Goal: Information Seeking & Learning: Learn about a topic

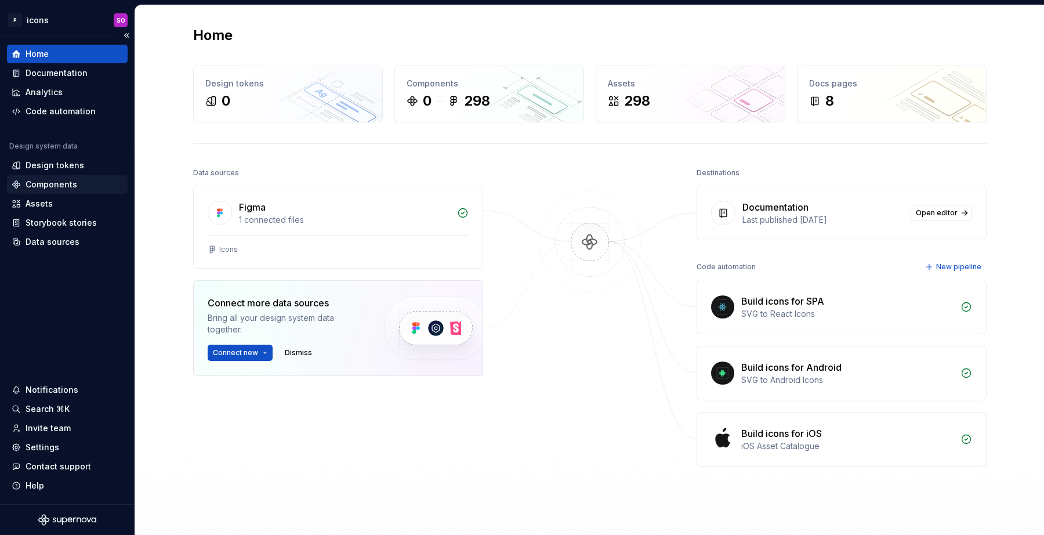
click at [53, 185] on div "Components" at bounding box center [52, 185] width 52 height 12
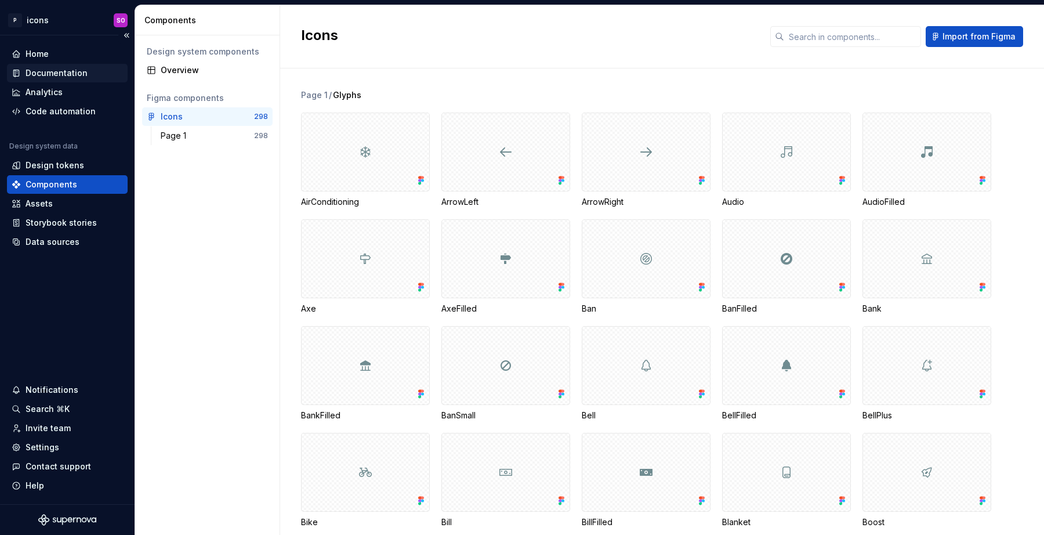
click at [56, 75] on div "Documentation" at bounding box center [57, 73] width 62 height 12
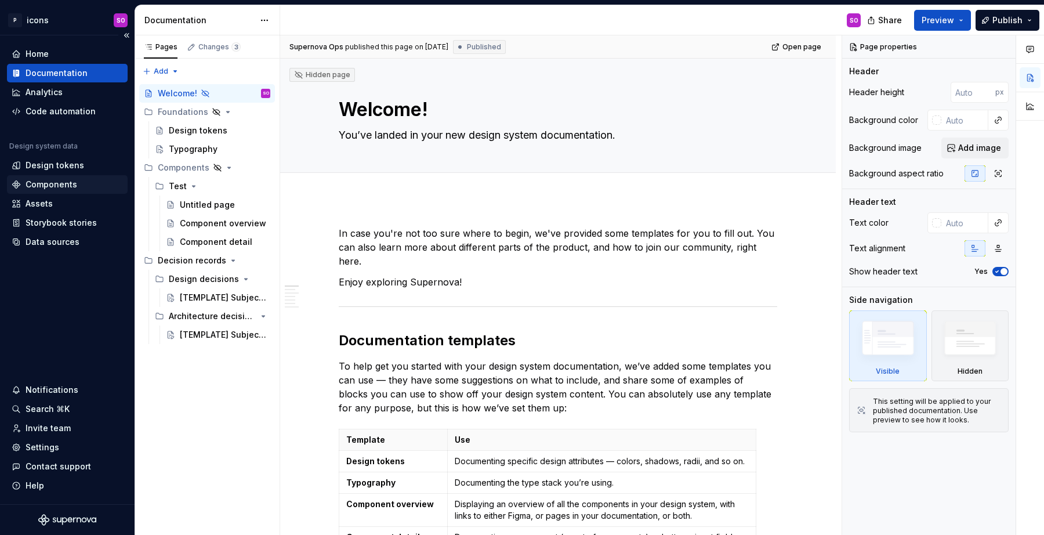
click at [57, 186] on div "Components" at bounding box center [52, 185] width 52 height 12
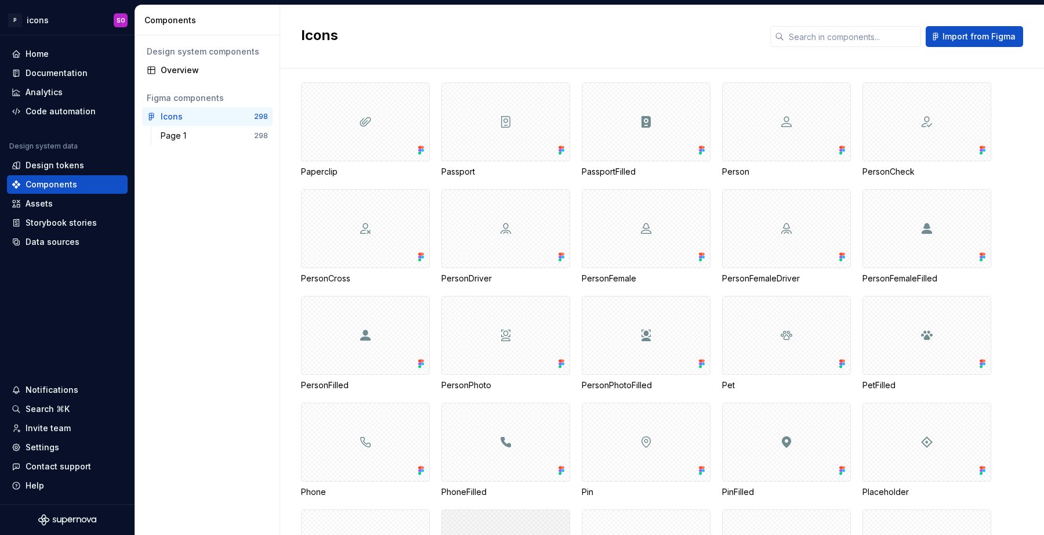
scroll to position [4200, 0]
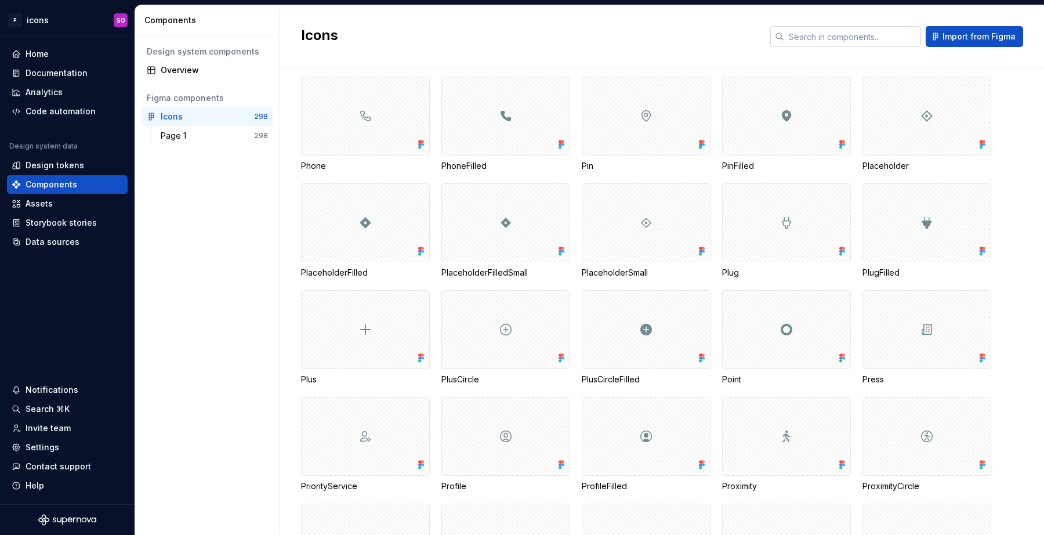
click at [822, 37] on input "text" at bounding box center [852, 36] width 137 height 21
click at [55, 50] on div "Home" at bounding box center [67, 54] width 111 height 12
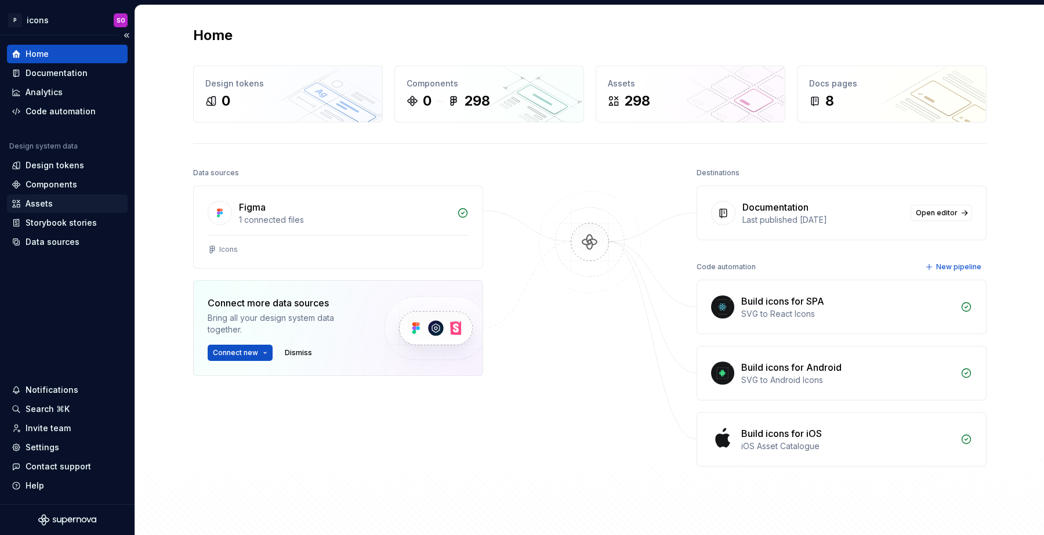
click at [63, 208] on div "Assets" at bounding box center [67, 204] width 111 height 12
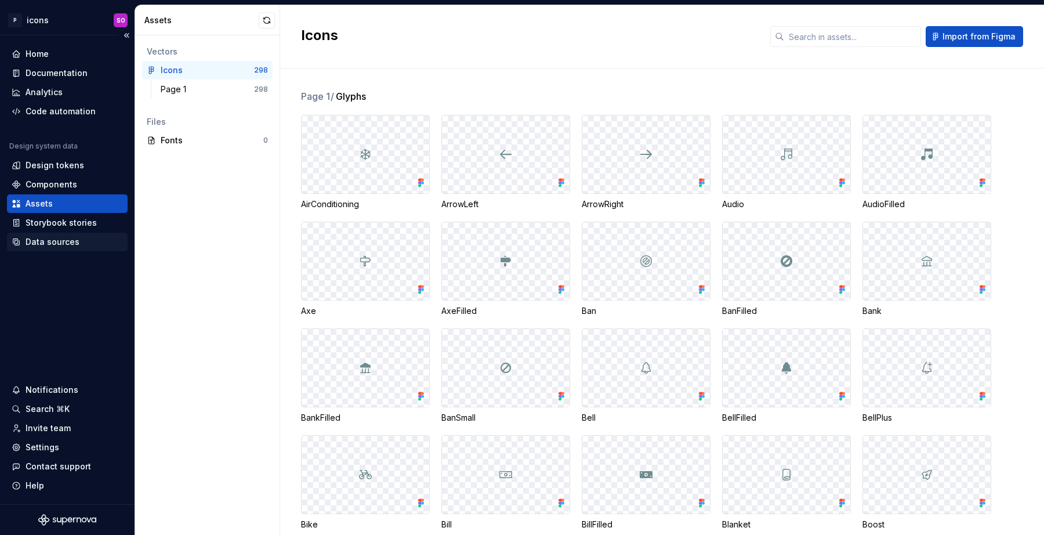
click at [64, 241] on div "Data sources" at bounding box center [53, 242] width 54 height 12
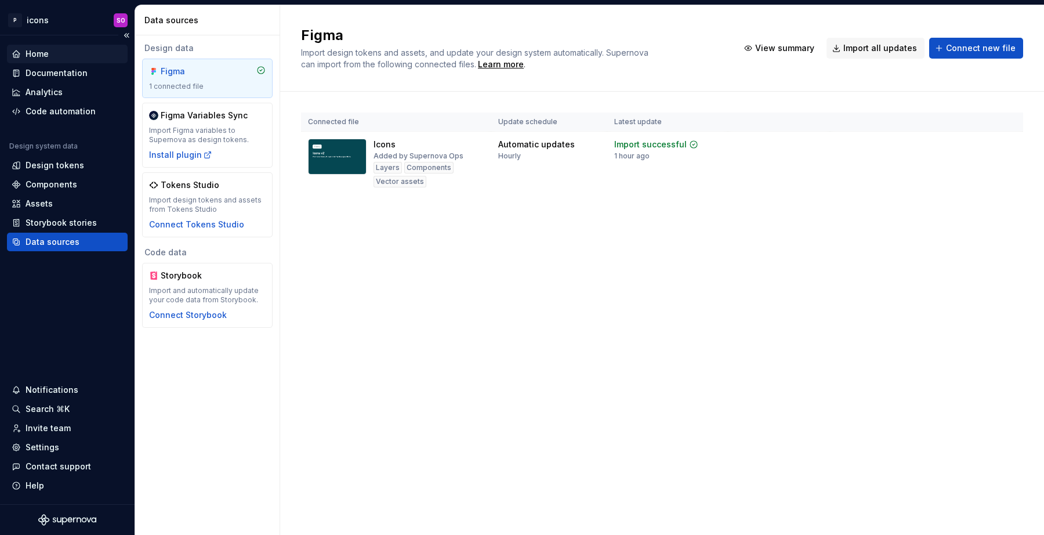
click at [43, 57] on div "Home" at bounding box center [37, 54] width 23 height 12
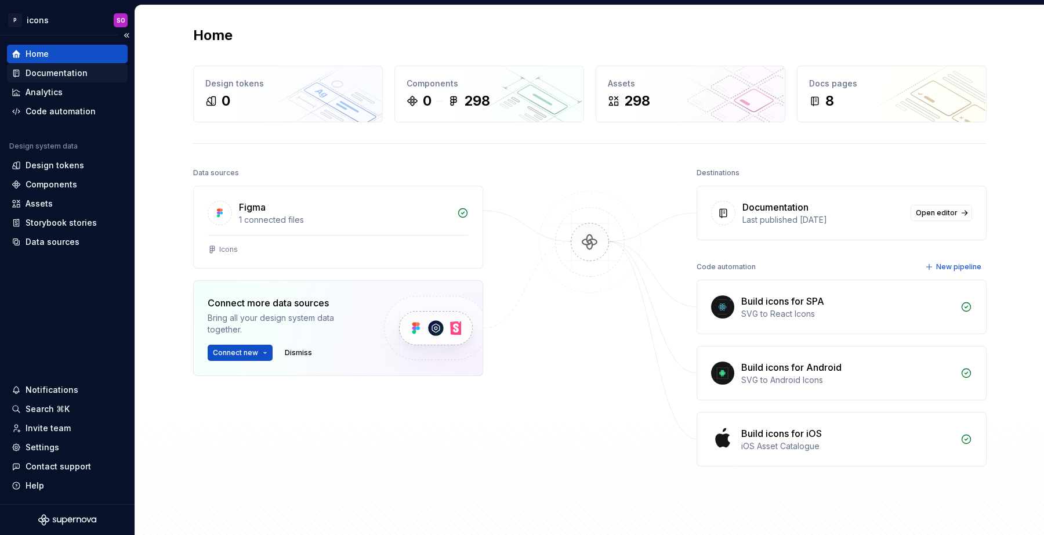
click at [44, 73] on div "Documentation" at bounding box center [57, 73] width 62 height 12
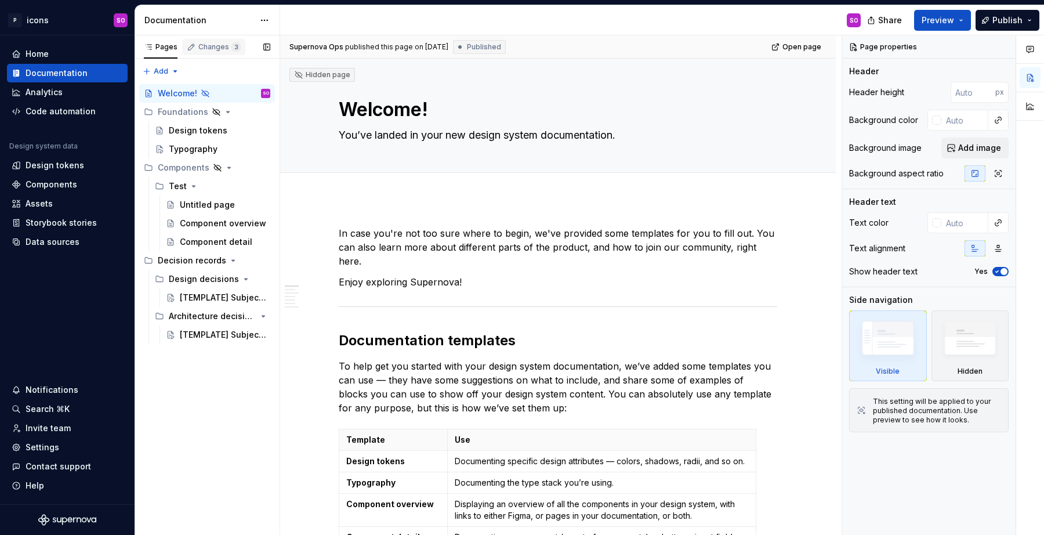
click at [217, 46] on div "Changes 3" at bounding box center [219, 46] width 42 height 9
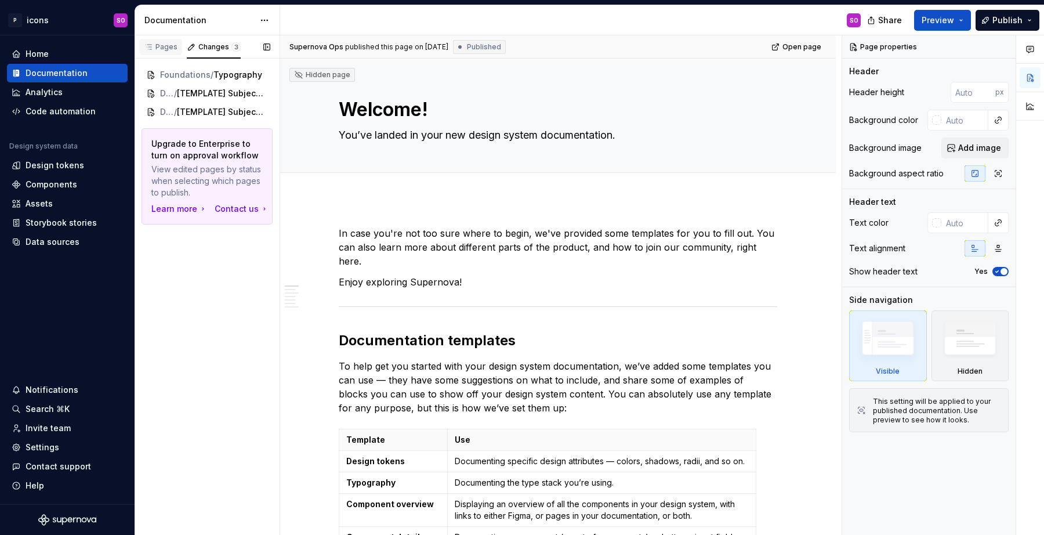
click at [171, 50] on div "Pages" at bounding box center [161, 46] width 34 height 9
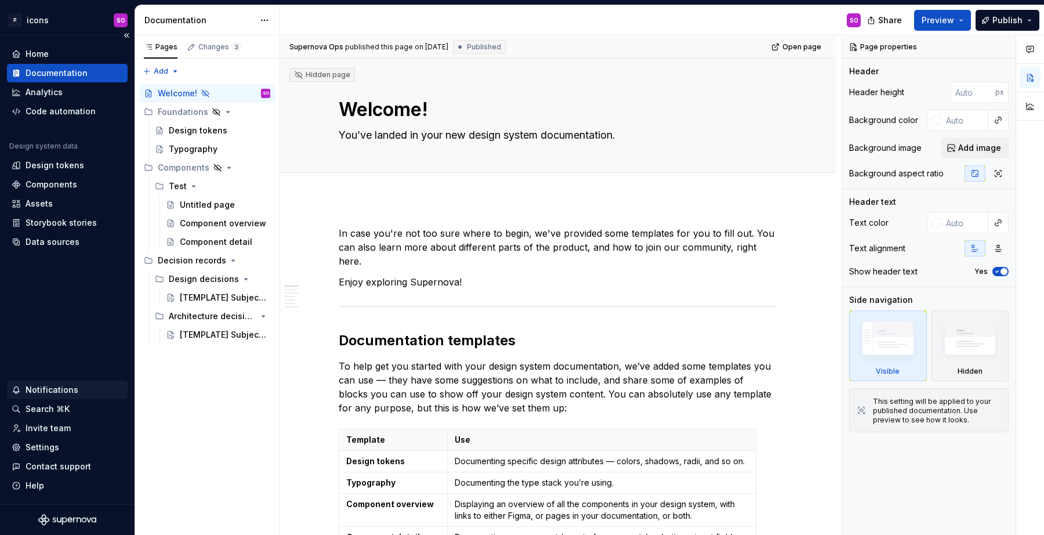
click at [64, 395] on div "Notifications" at bounding box center [52, 390] width 53 height 12
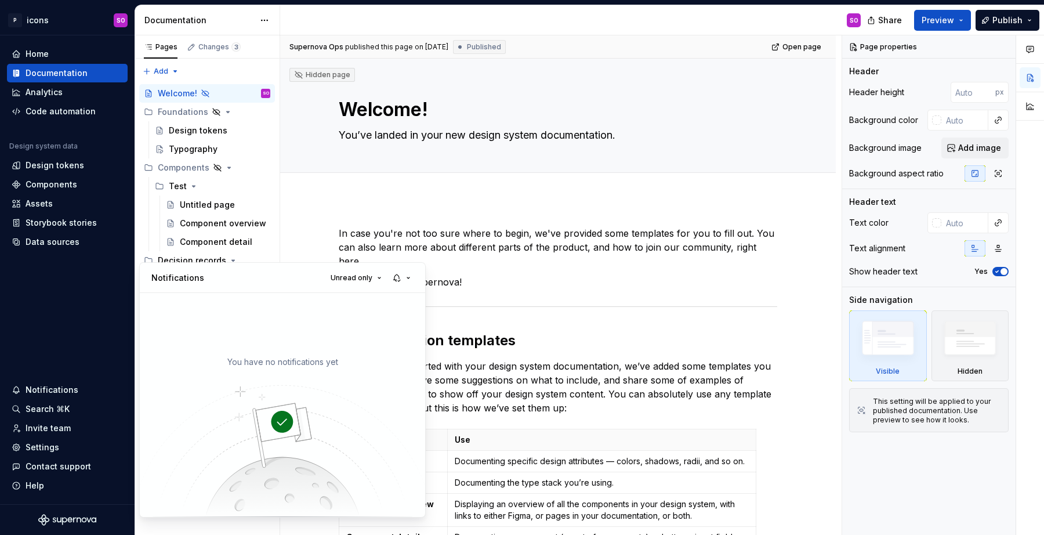
click at [59, 388] on html "P icons SO Home Documentation Analytics Code automation Design system data Desi…" at bounding box center [522, 267] width 1044 height 535
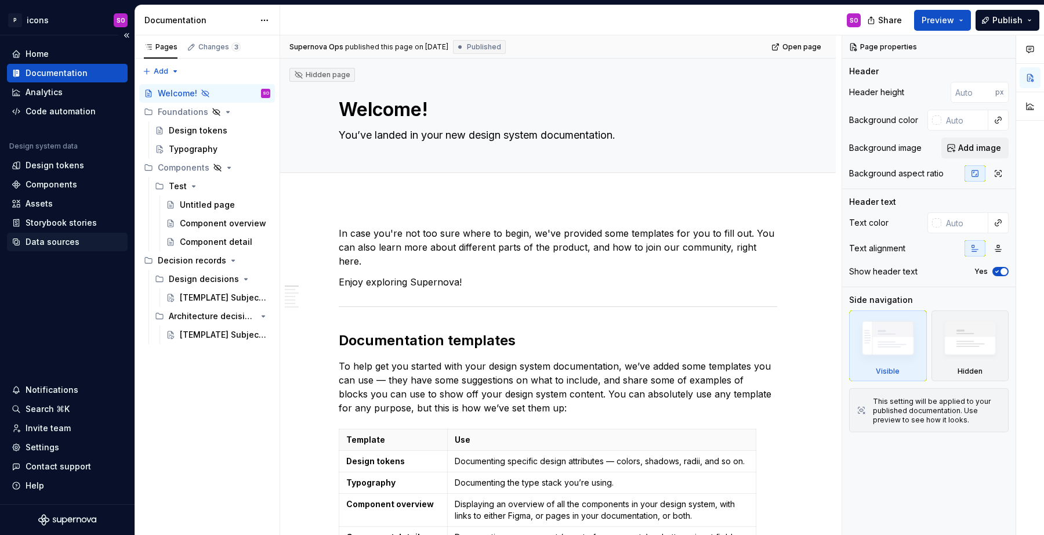
click at [67, 247] on div "Data sources" at bounding box center [53, 242] width 54 height 12
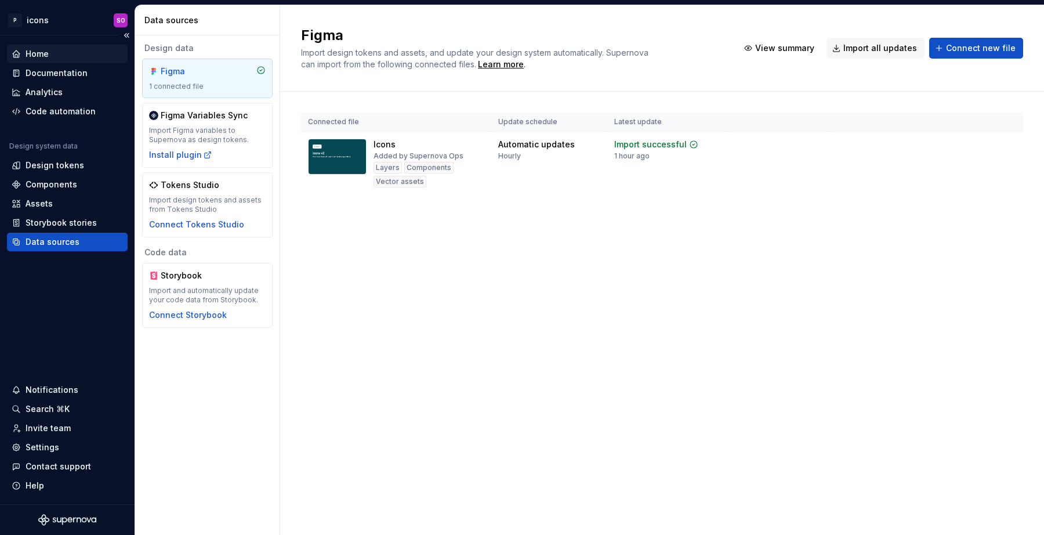
click at [78, 46] on div "Home" at bounding box center [67, 54] width 121 height 19
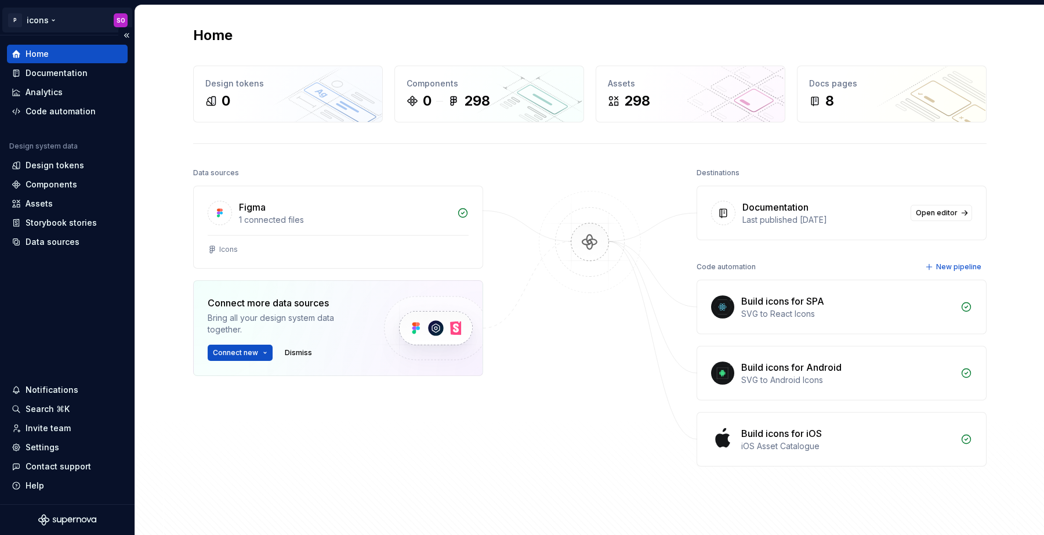
click at [40, 17] on html "P icons SO Home Documentation Analytics Code automation Design system data Desi…" at bounding box center [522, 267] width 1044 height 535
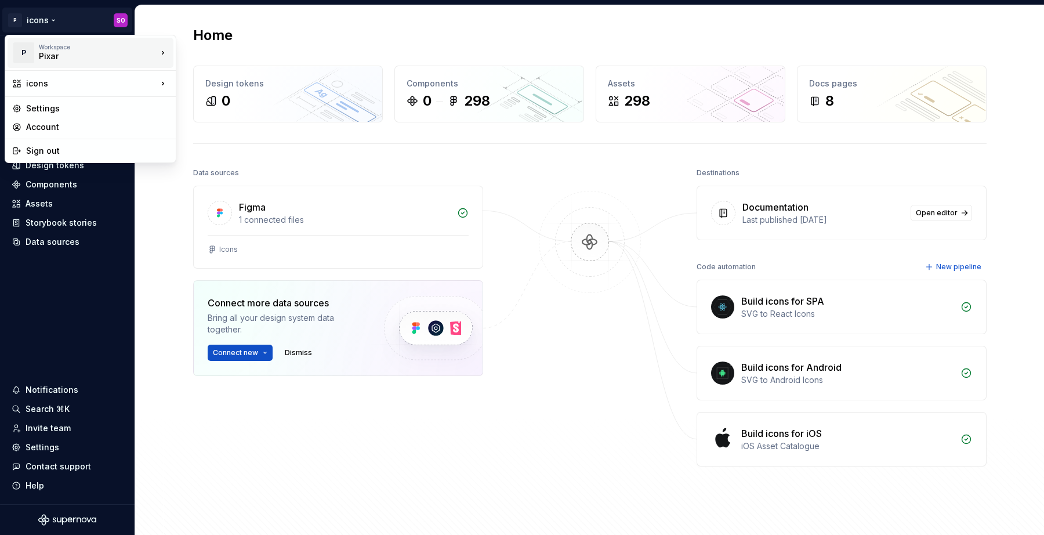
click at [45, 55] on div "Pixar" at bounding box center [88, 56] width 99 height 12
click at [206, 52] on div "Pixar" at bounding box center [232, 50] width 75 height 12
click at [51, 27] on html "P icons SO Home Documentation Analytics Code automation Design system data Desi…" at bounding box center [522, 267] width 1044 height 535
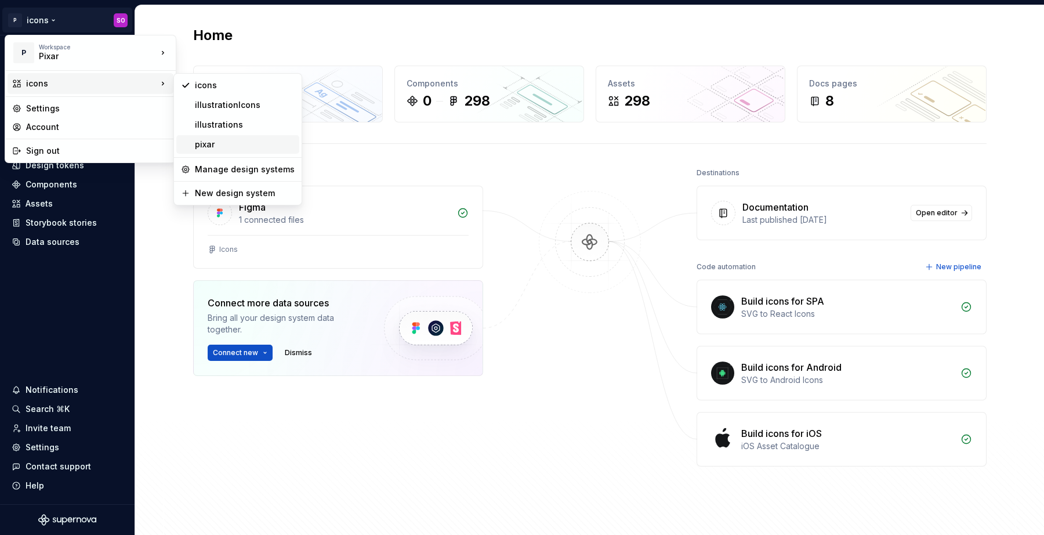
click at [229, 142] on div "pixar" at bounding box center [245, 145] width 100 height 12
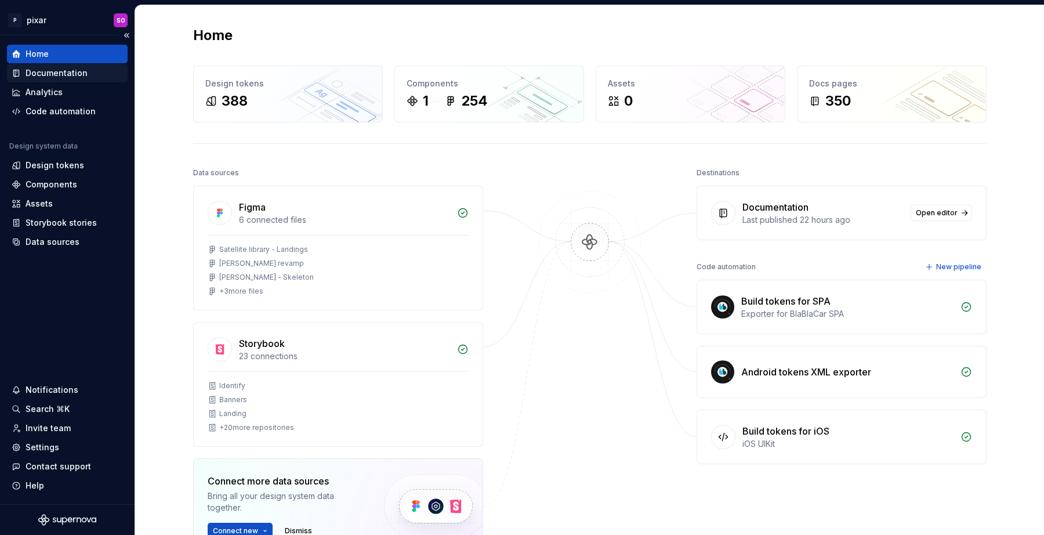
click at [67, 77] on div "Documentation" at bounding box center [57, 73] width 62 height 12
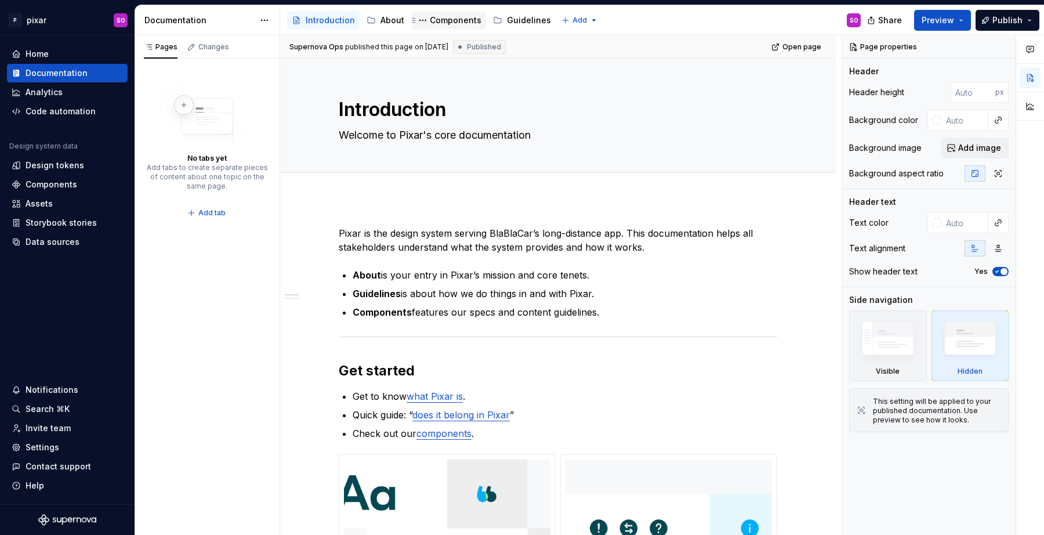
click at [440, 15] on div "Components" at bounding box center [456, 21] width 52 height 12
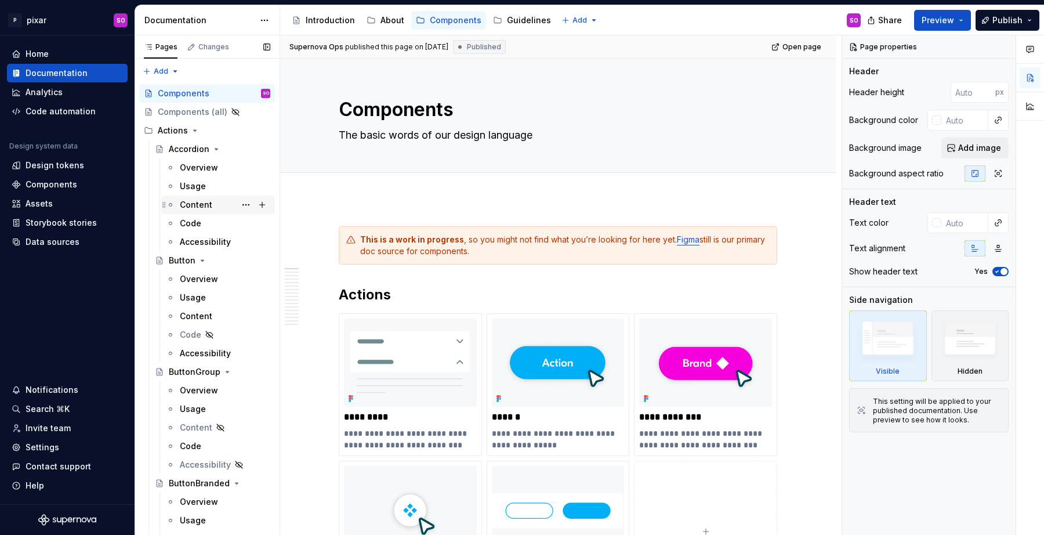
scroll to position [648, 0]
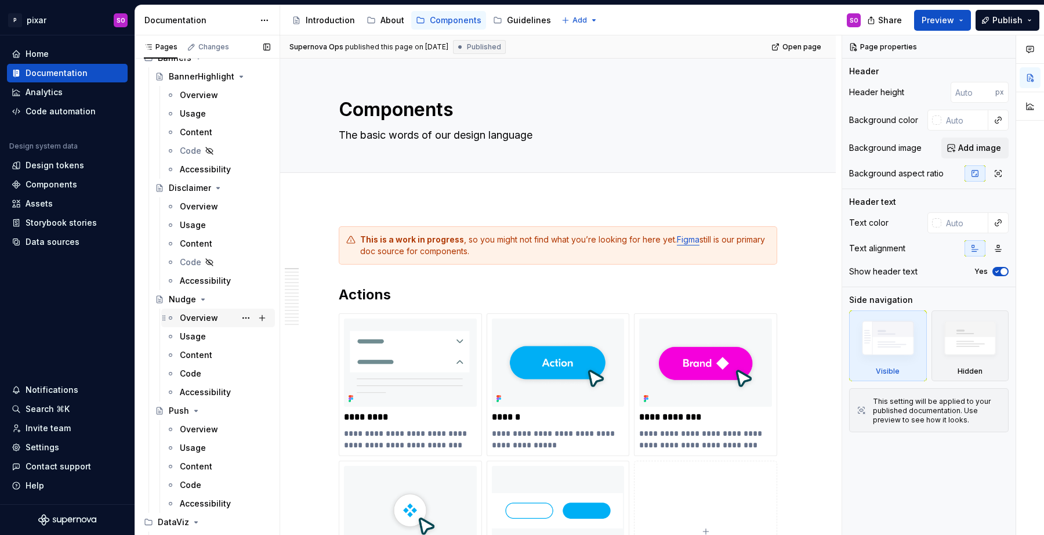
click at [189, 320] on div "Overview" at bounding box center [199, 318] width 38 height 12
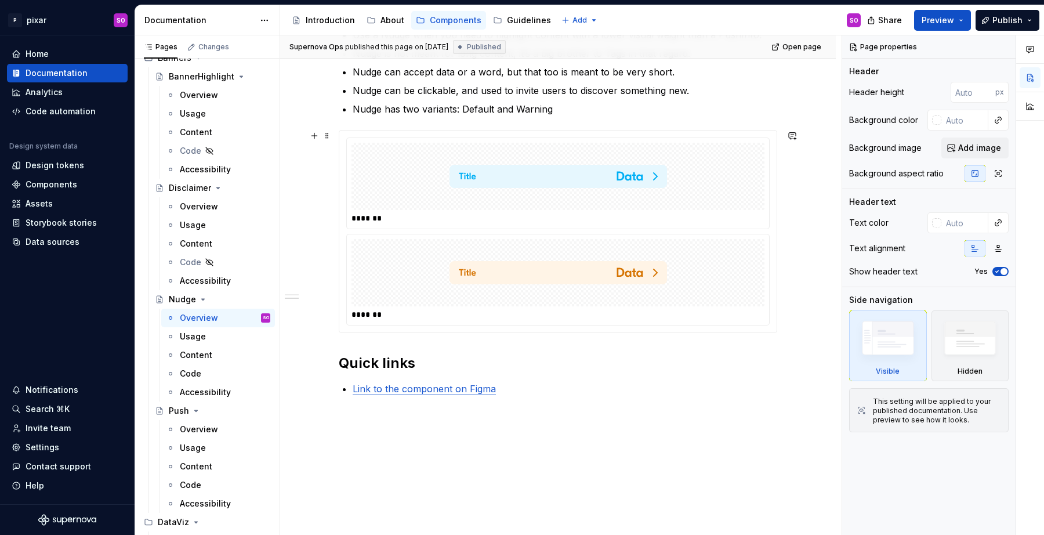
scroll to position [610, 0]
click at [556, 272] on img at bounding box center [559, 272] width 218 height 58
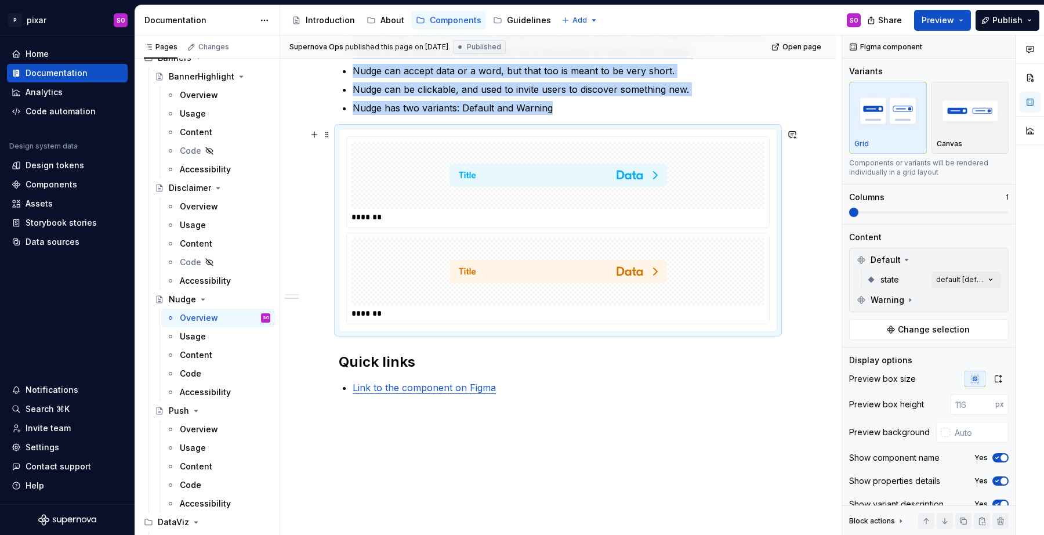
click at [454, 168] on img at bounding box center [559, 175] width 218 height 58
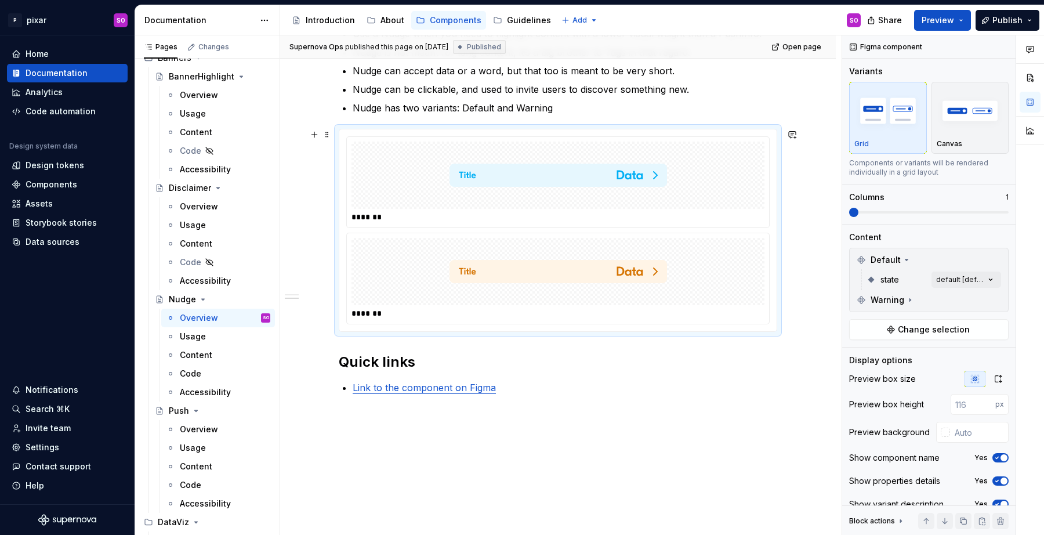
click at [750, 156] on div at bounding box center [558, 175] width 413 height 67
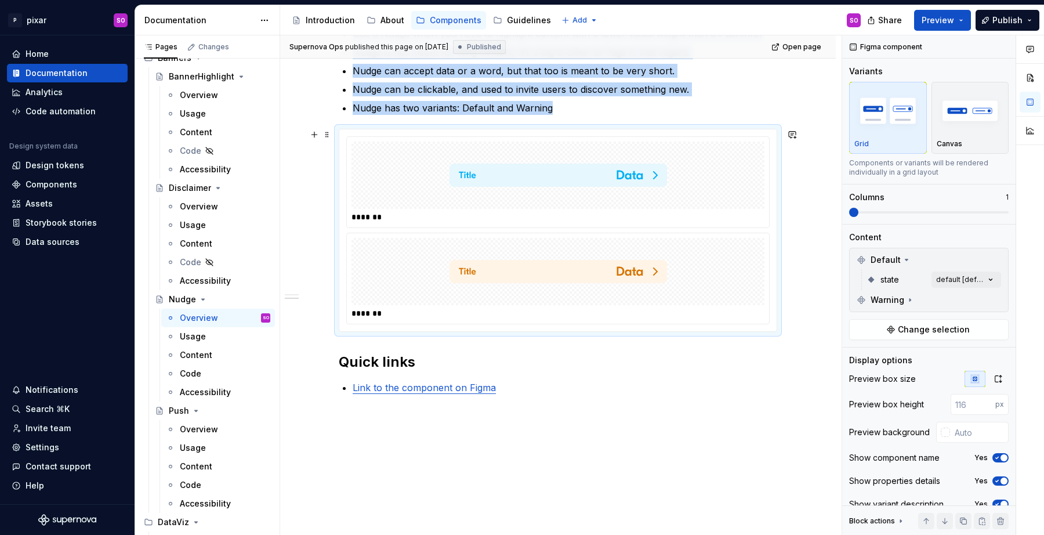
click at [674, 262] on div at bounding box center [558, 271] width 413 height 67
click at [314, 136] on button "button" at bounding box center [314, 134] width 16 height 16
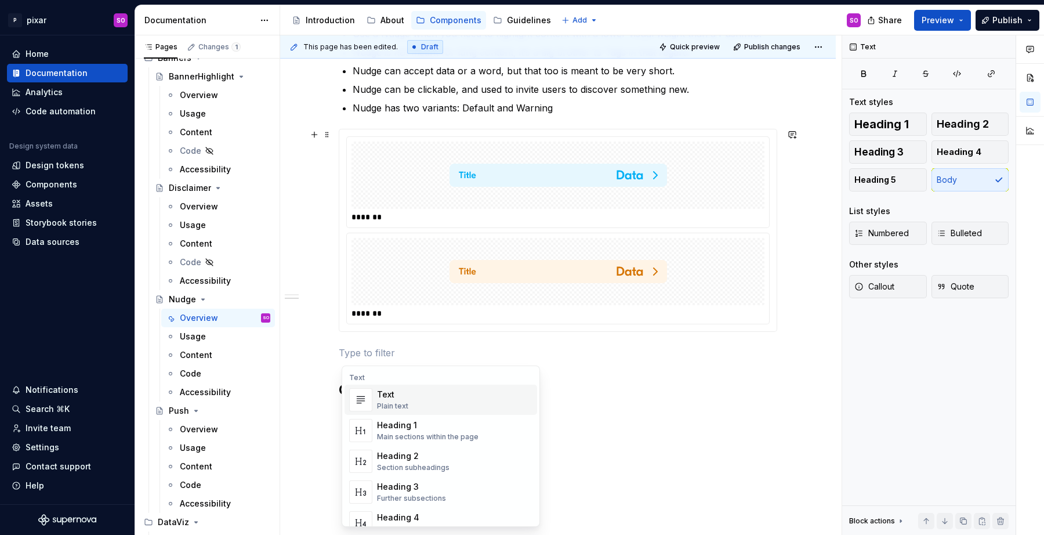
click at [474, 341] on div "Status 🚀 Live Last updated [DATE] by [PERSON_NAME] Changelog 02/06 Initial Docu…" at bounding box center [558, 34] width 439 height 831
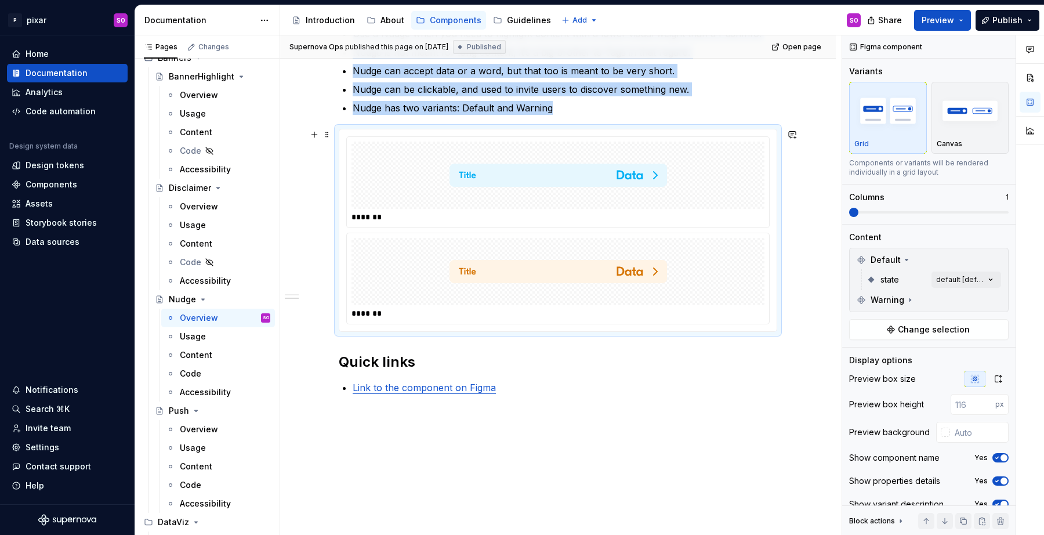
click at [420, 270] on div at bounding box center [558, 271] width 413 height 67
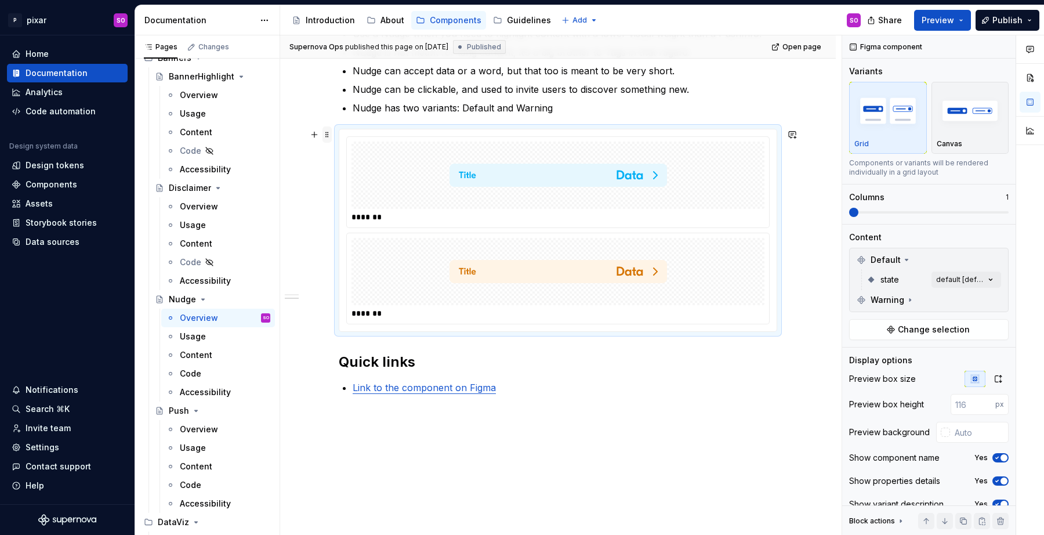
click at [328, 135] on span at bounding box center [327, 134] width 9 height 16
click at [569, 186] on img at bounding box center [559, 175] width 218 height 58
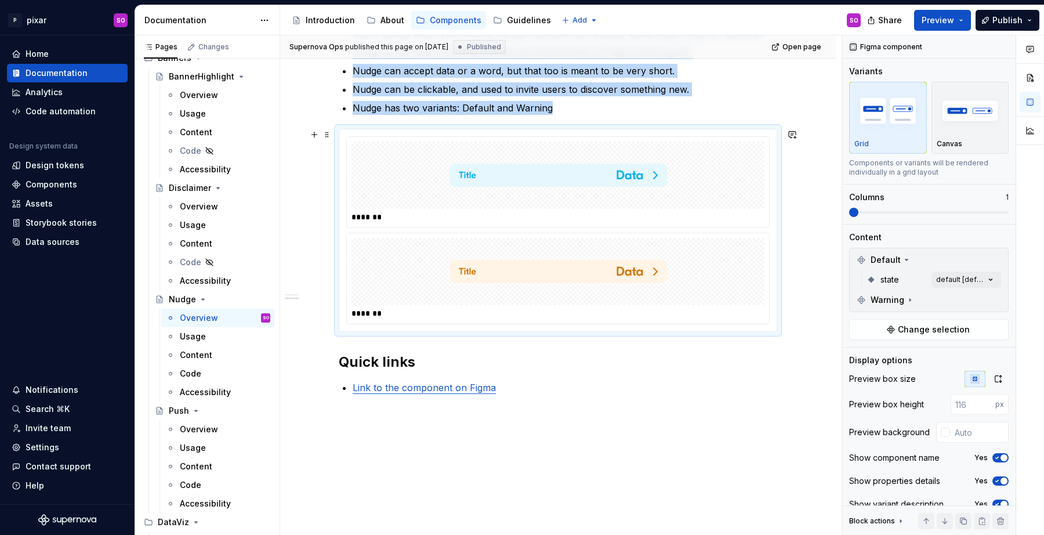
click at [569, 186] on img at bounding box center [559, 175] width 218 height 58
click at [556, 193] on img at bounding box center [559, 175] width 218 height 58
click at [633, 243] on img at bounding box center [559, 272] width 218 height 58
click at [651, 251] on img at bounding box center [559, 272] width 218 height 58
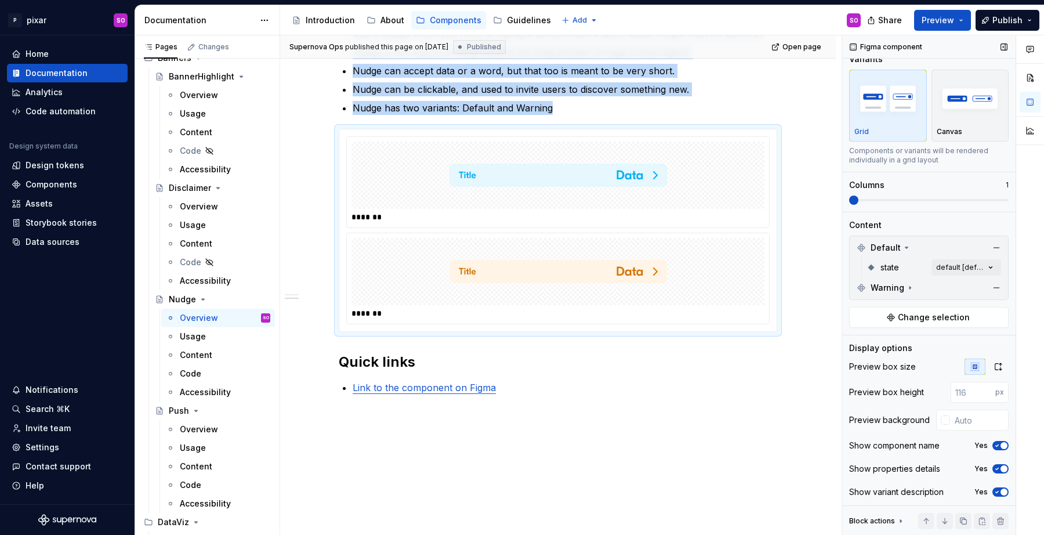
scroll to position [14, 0]
click at [973, 316] on button "Change selection" at bounding box center [929, 315] width 160 height 21
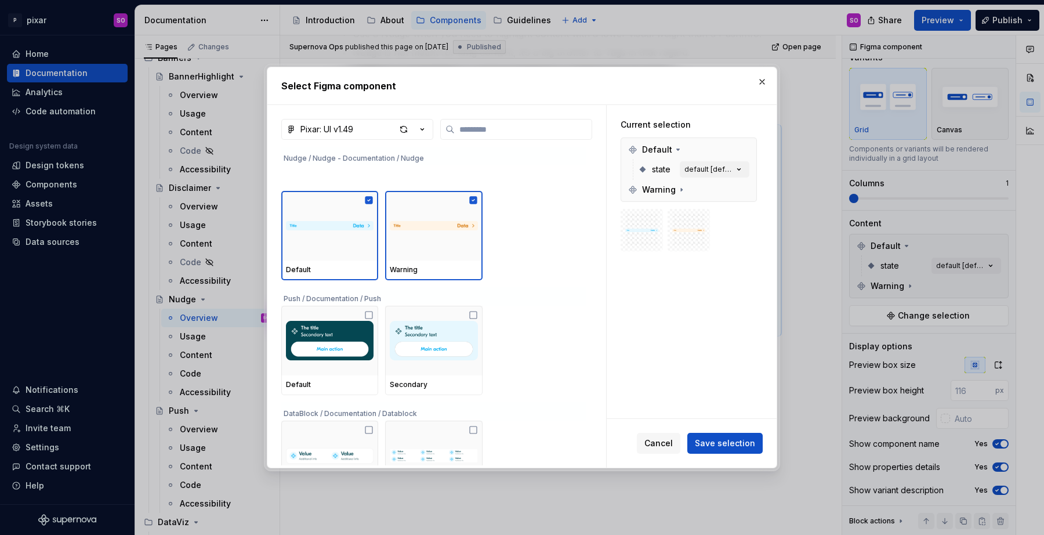
scroll to position [0, 0]
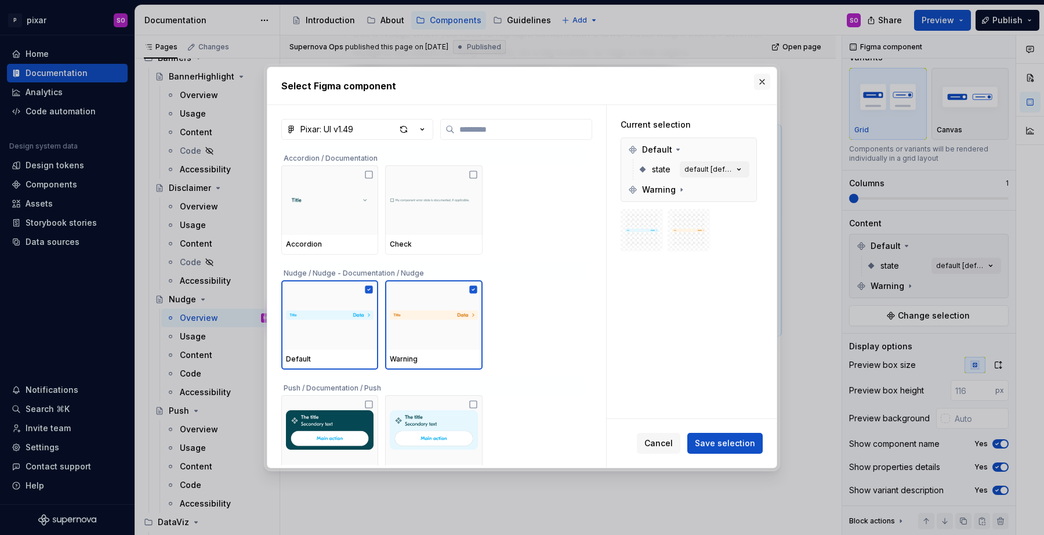
click at [759, 81] on button "button" at bounding box center [762, 82] width 16 height 16
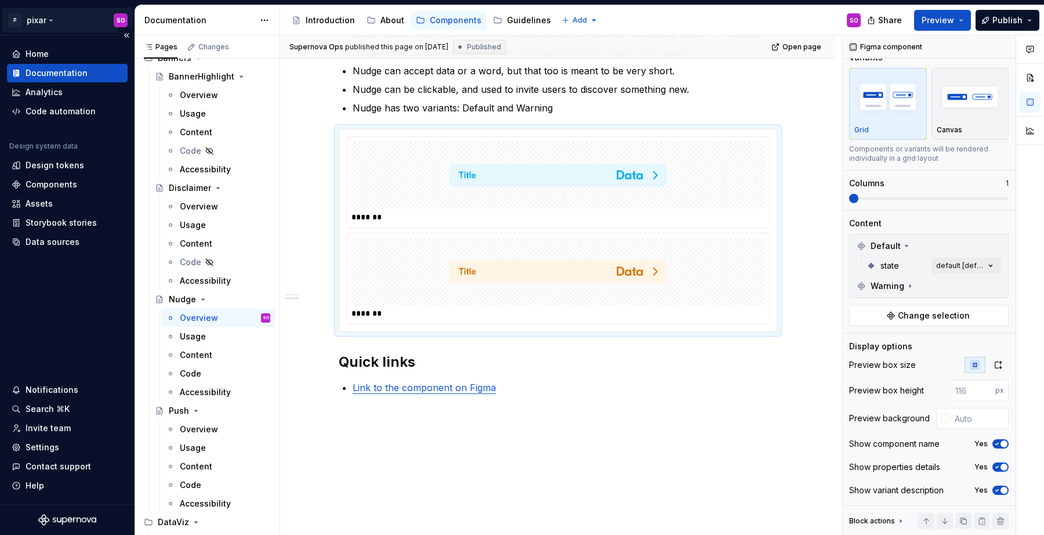
click at [49, 23] on html "P pixar SO Home Documentation Analytics Code automation Design system data Desi…" at bounding box center [522, 267] width 1044 height 535
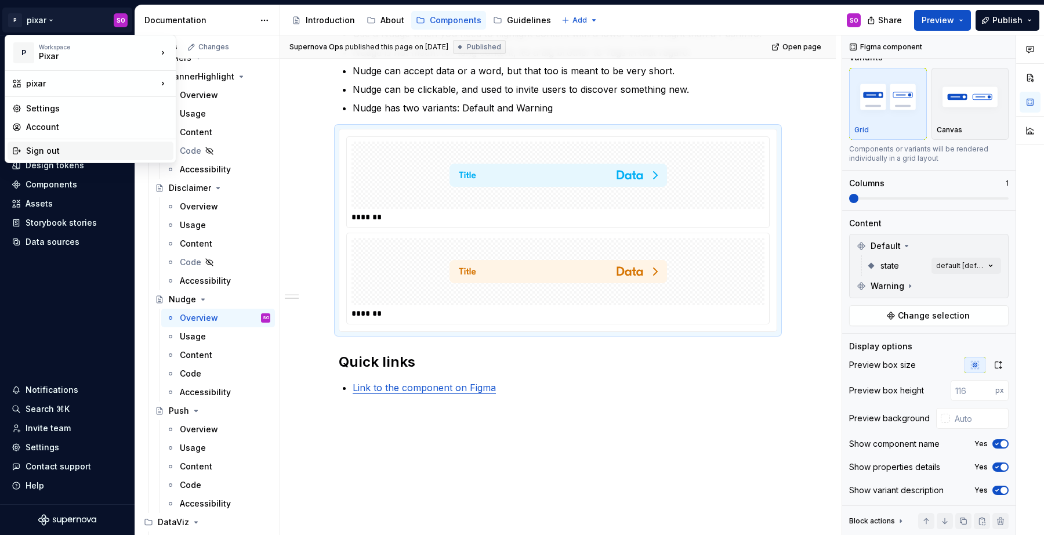
click at [62, 153] on div "Sign out" at bounding box center [97, 151] width 143 height 12
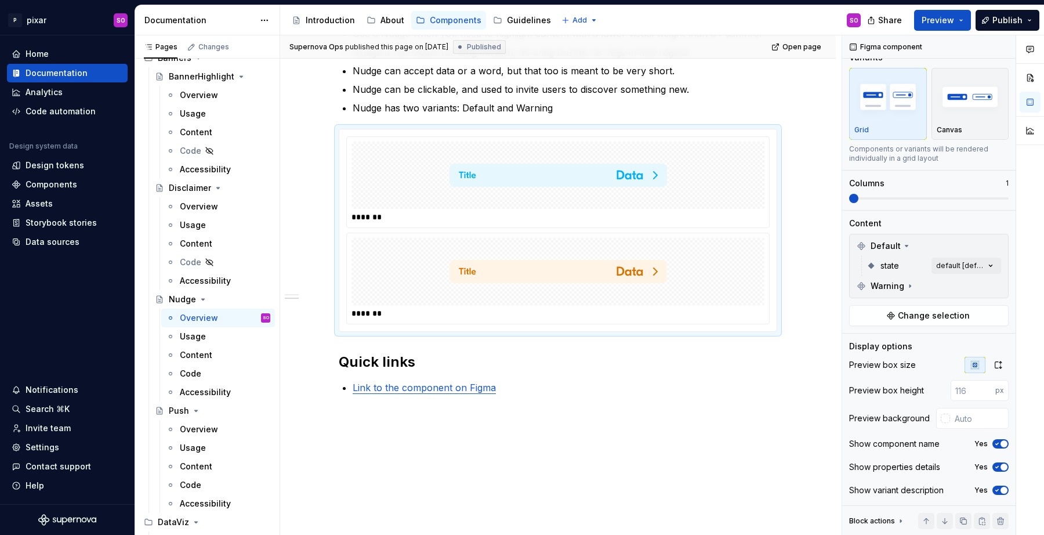
type textarea "*"
